Goal: Transaction & Acquisition: Purchase product/service

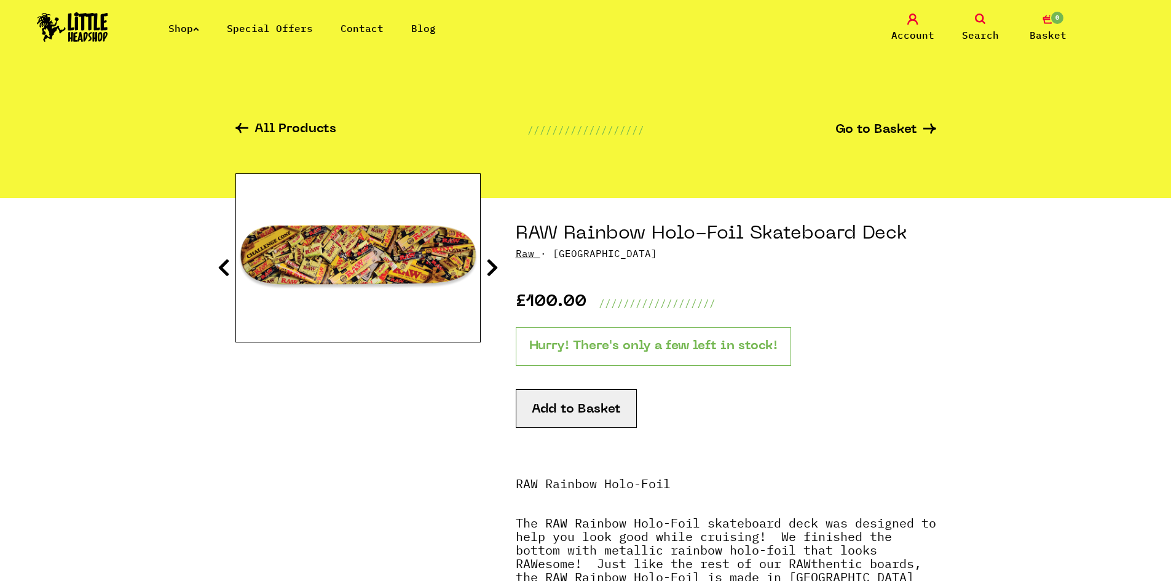
click at [227, 266] on icon at bounding box center [224, 268] width 12 height 20
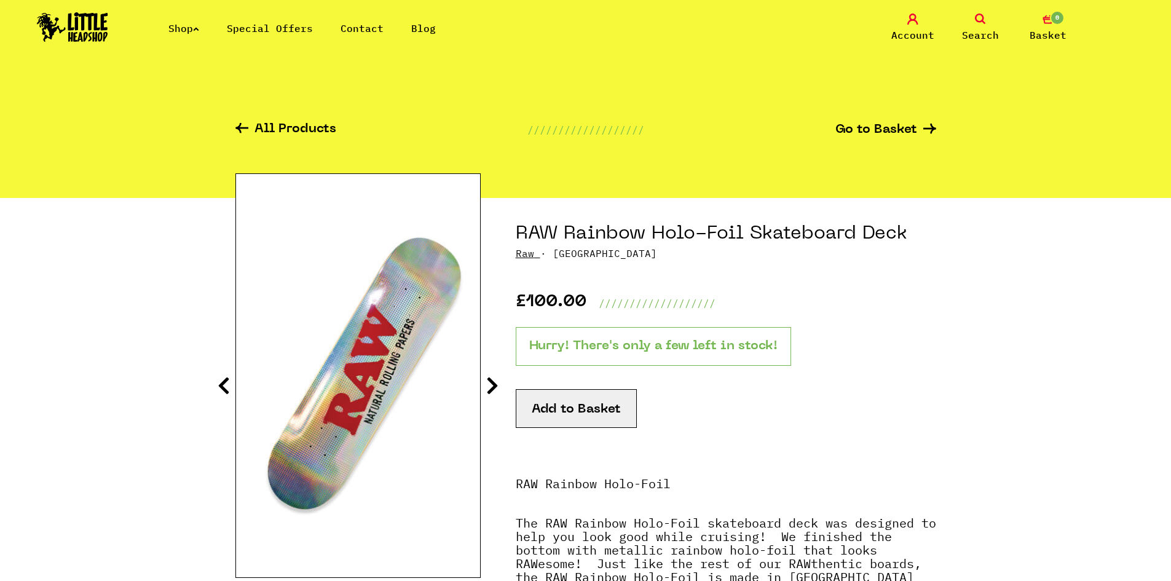
click at [488, 386] on icon at bounding box center [492, 386] width 12 height 20
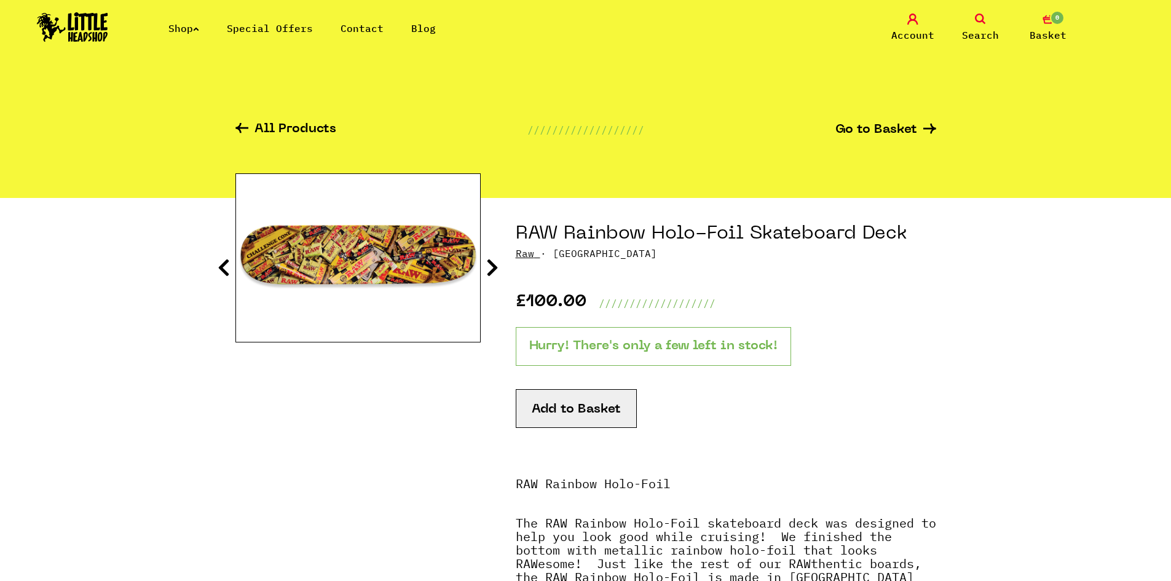
click at [489, 267] on icon at bounding box center [492, 268] width 12 height 20
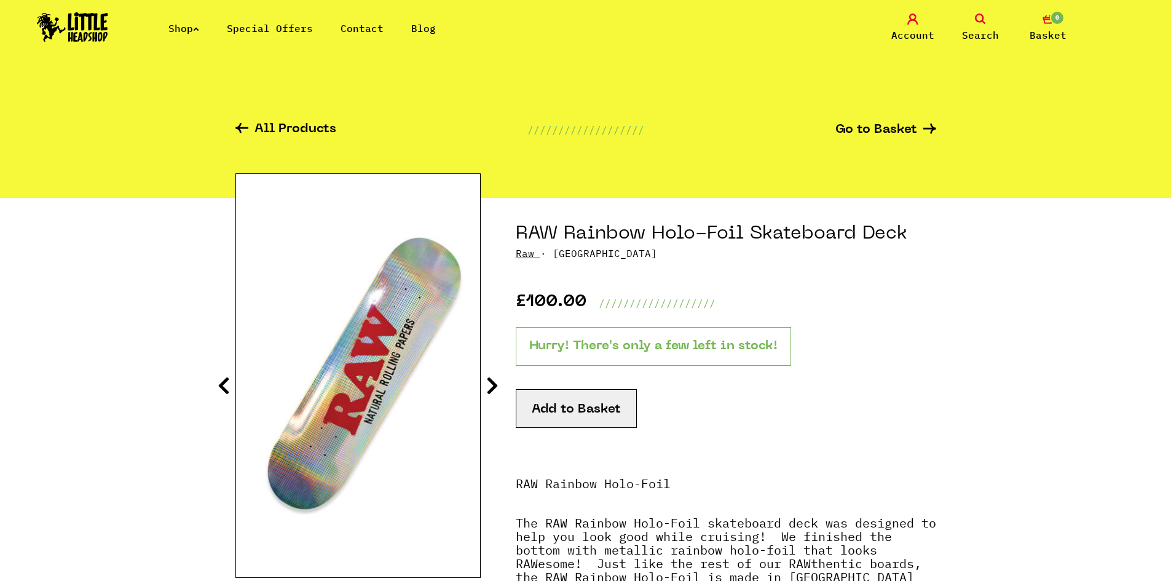
click at [499, 377] on section "RAW Rainbow Holo-Foil Skateboard Deck Raw · [GEOGRAPHIC_DATA] £100.00 /////////…" at bounding box center [586, 497] width 701 height 599
click at [491, 380] on icon at bounding box center [492, 386] width 12 height 20
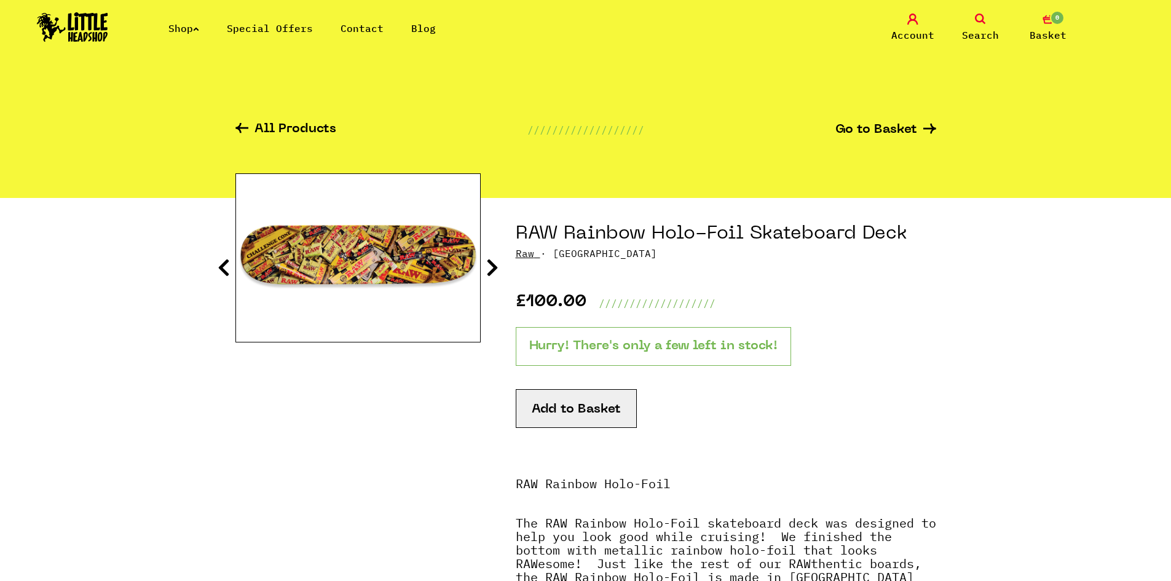
click at [608, 414] on button "Add to Basket" at bounding box center [576, 408] width 121 height 39
click at [228, 267] on icon at bounding box center [224, 268] width 12 height 20
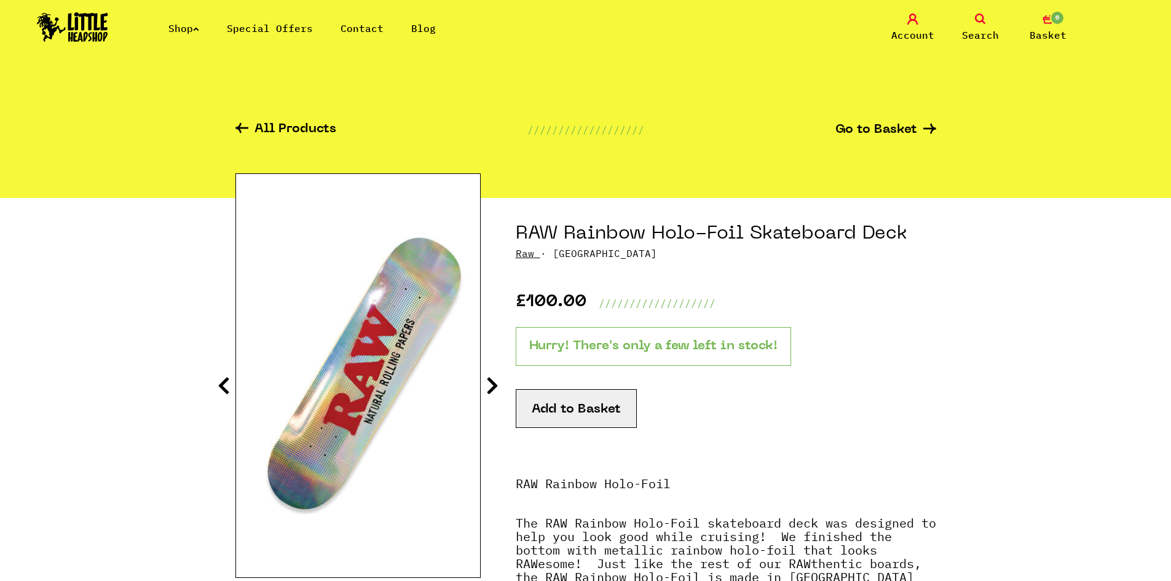
click at [494, 381] on icon at bounding box center [492, 386] width 12 height 20
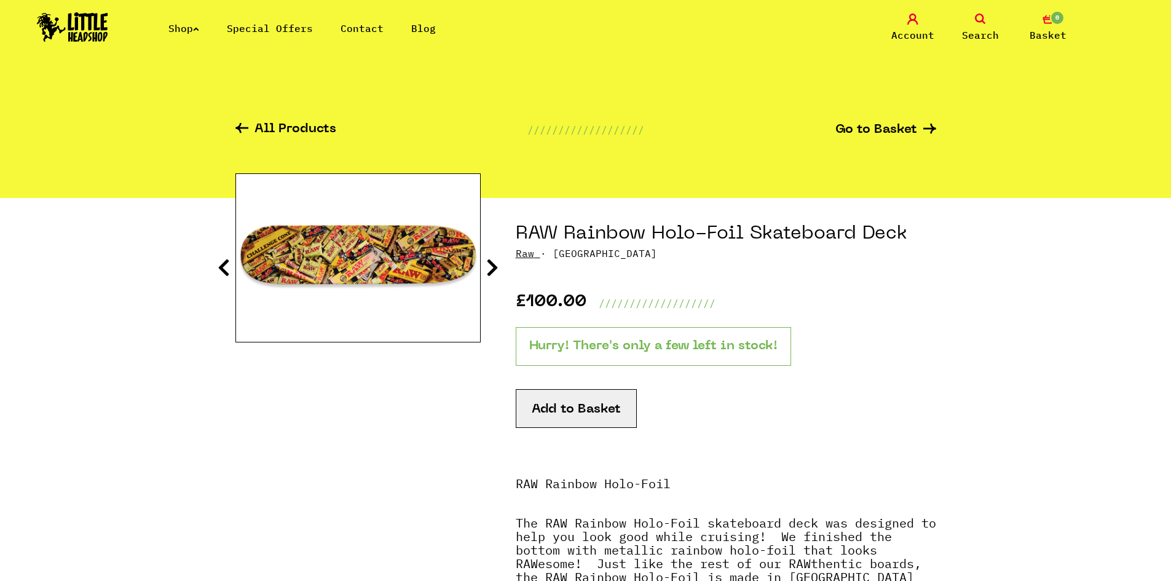
click at [226, 271] on icon at bounding box center [224, 268] width 12 height 20
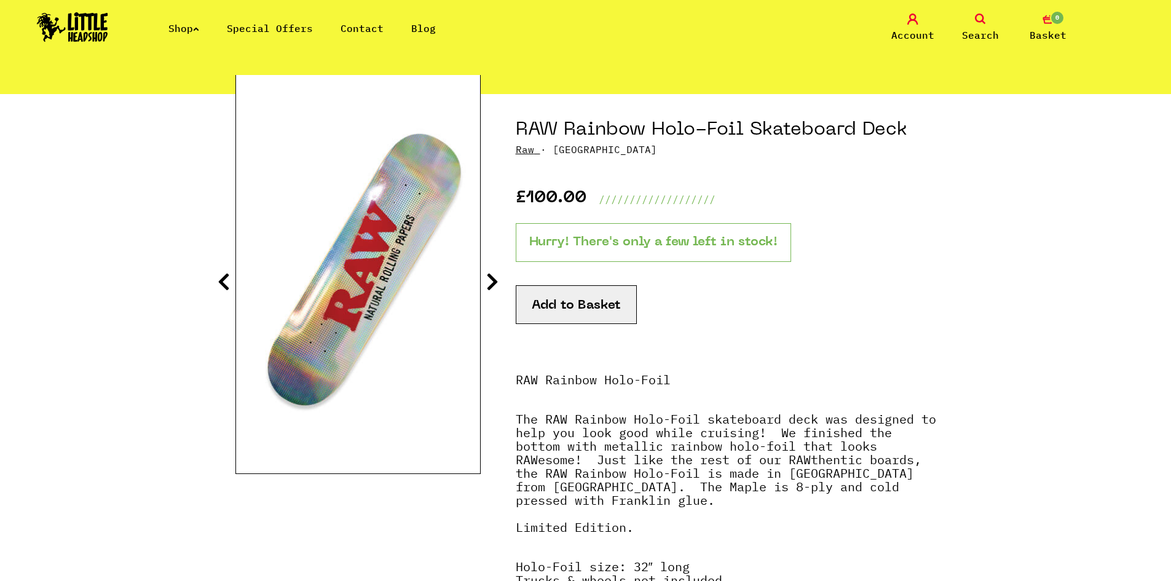
scroll to position [61, 0]
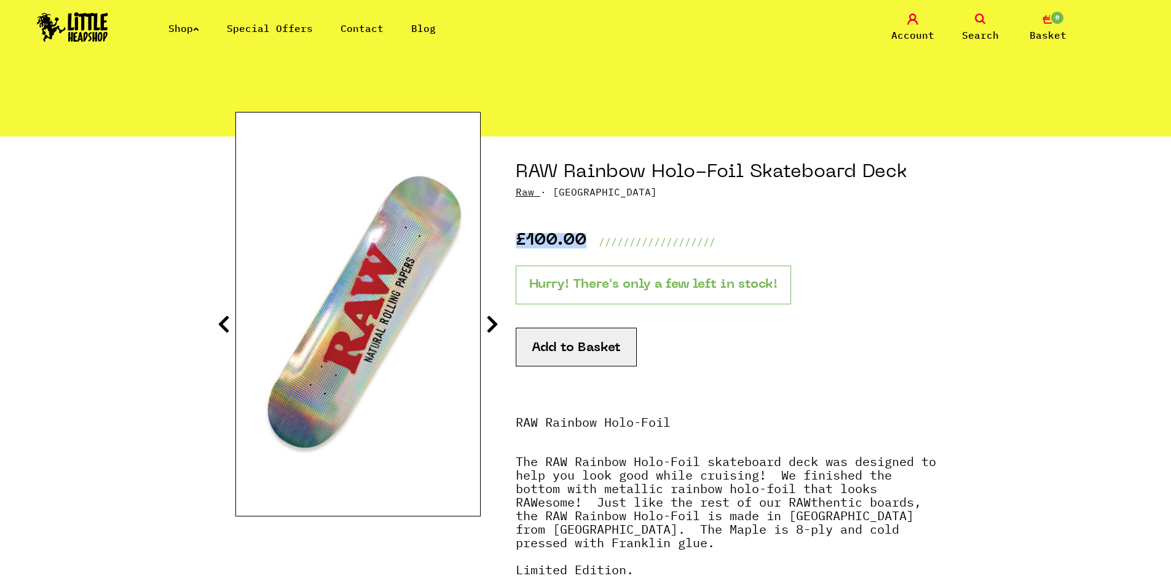
drag, startPoint x: 534, startPoint y: 242, endPoint x: 585, endPoint y: 241, distance: 51.1
click at [585, 241] on section "RAW Rainbow Holo-Foil Skateboard Deck Raw · [GEOGRAPHIC_DATA] £100.00 /////////…" at bounding box center [586, 436] width 701 height 599
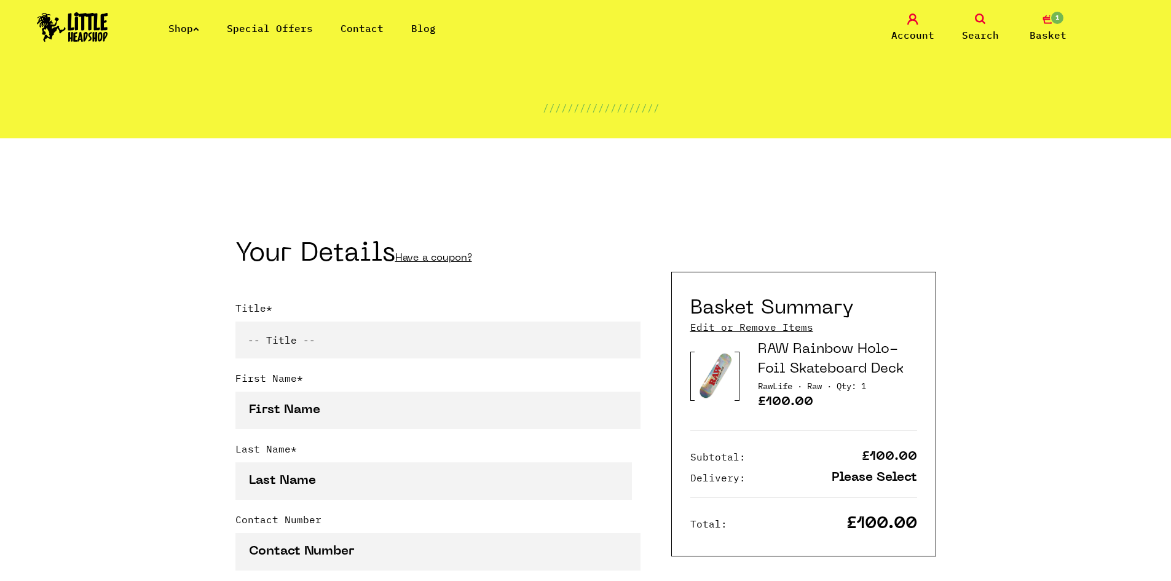
scroll to position [123, 0]
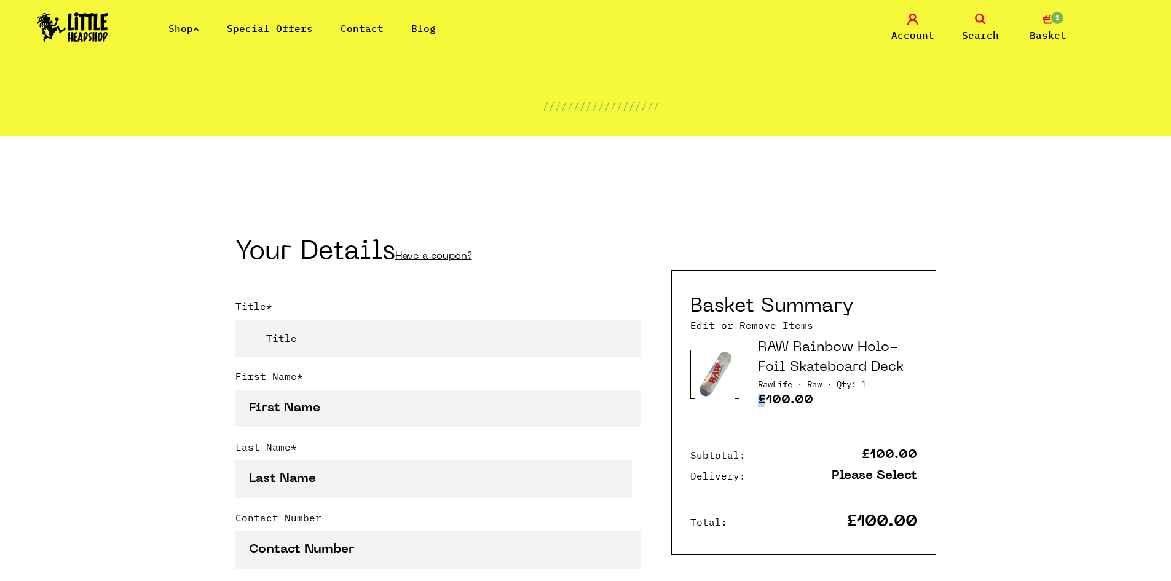
drag, startPoint x: 766, startPoint y: 399, endPoint x: 759, endPoint y: 403, distance: 7.5
click at [759, 403] on p "£100.00" at bounding box center [837, 402] width 159 height 16
